Goal: Find specific page/section: Find specific page/section

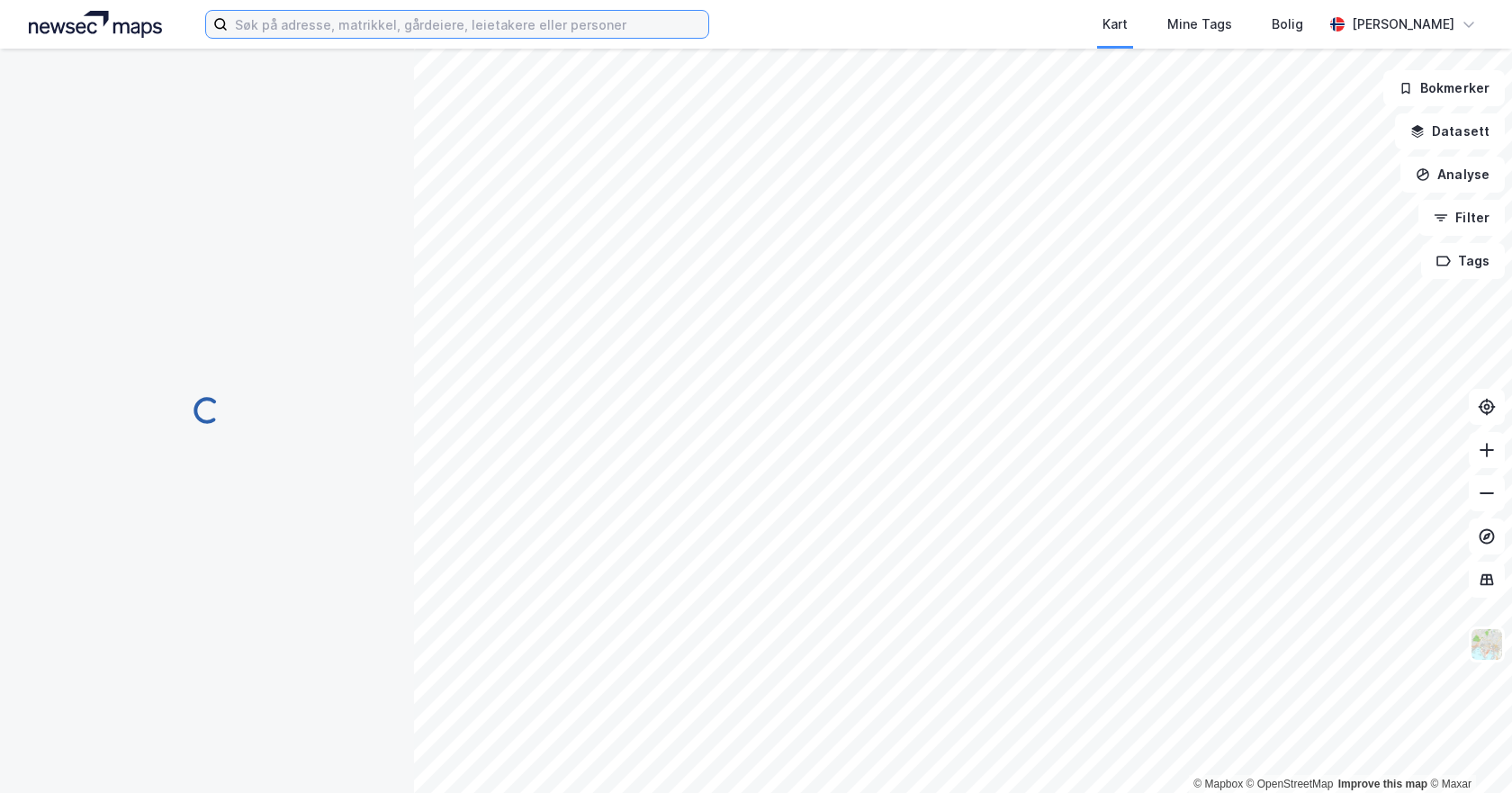
click at [510, 34] on input at bounding box center [468, 24] width 481 height 27
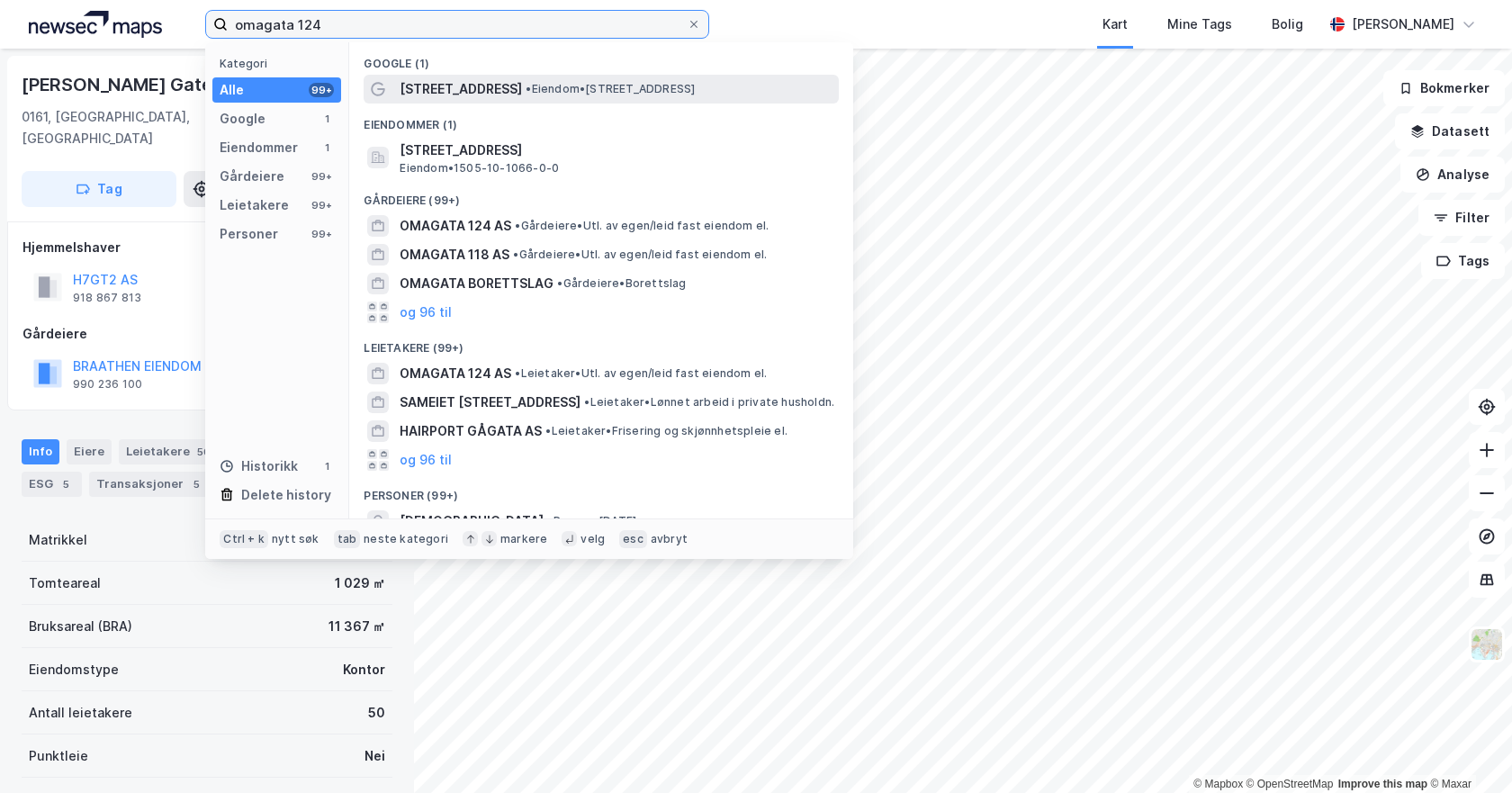
type input "omagata 124"
click at [525, 84] on span "• Eiendom • [STREET_ADDRESS]" at bounding box center [610, 89] width 169 height 14
